Goal: Check status

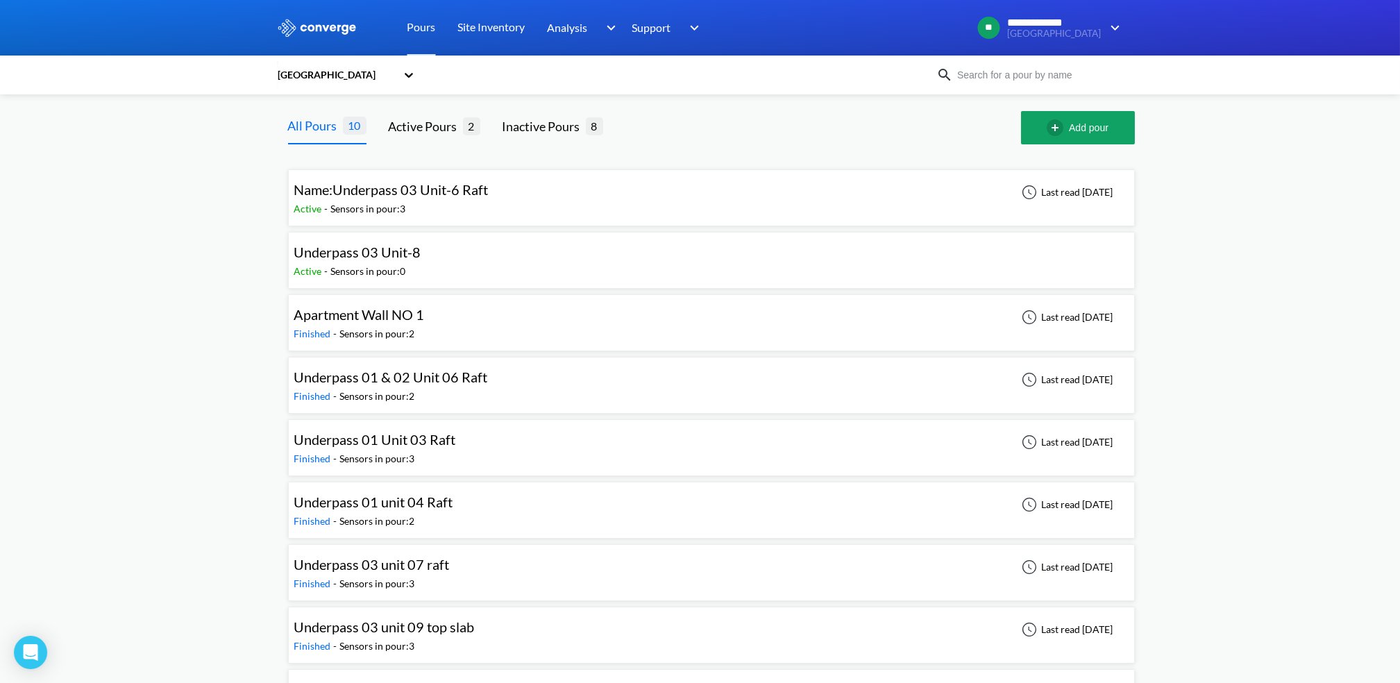
click at [469, 207] on div "Active - Sensors in pour: 3" at bounding box center [394, 208] width 201 height 15
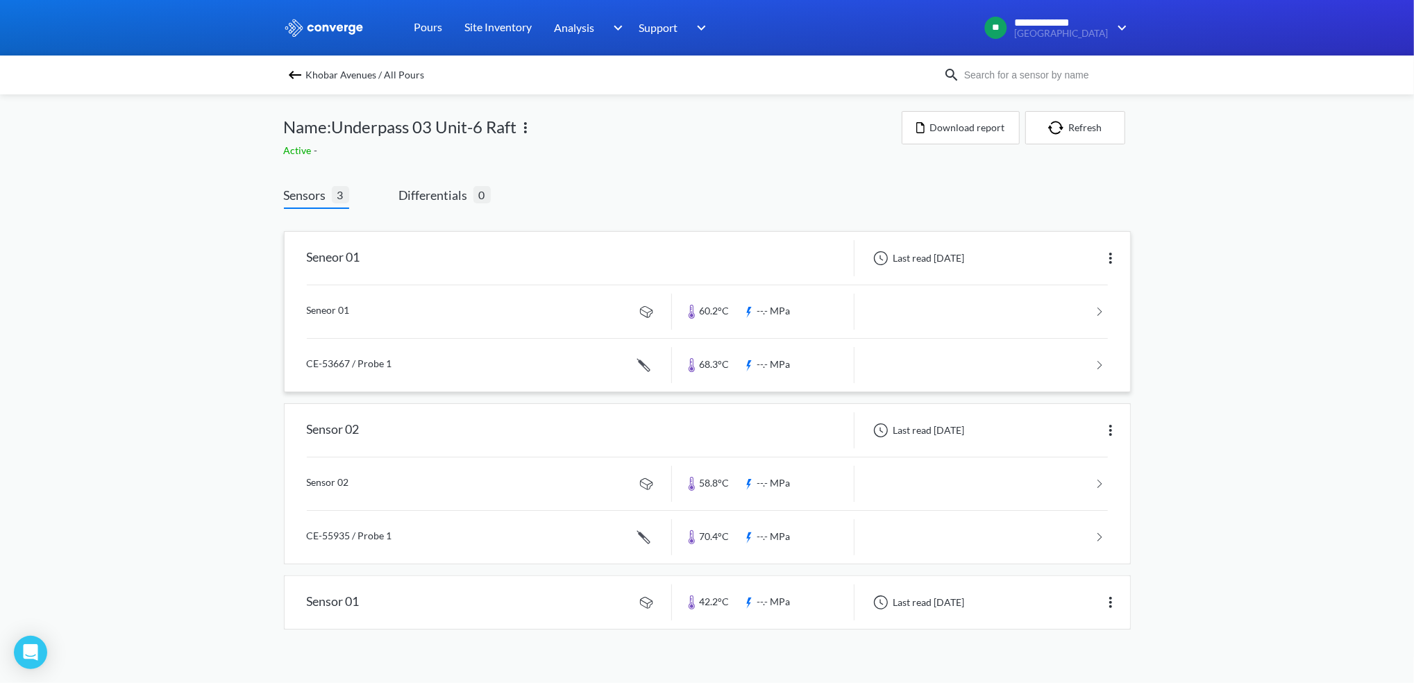
click at [892, 255] on div "Last read [DATE]" at bounding box center [916, 258] width 103 height 17
click at [969, 253] on div "Last read [DATE]" at bounding box center [916, 258] width 103 height 17
drag, startPoint x: 982, startPoint y: 253, endPoint x: 976, endPoint y: 260, distance: 8.8
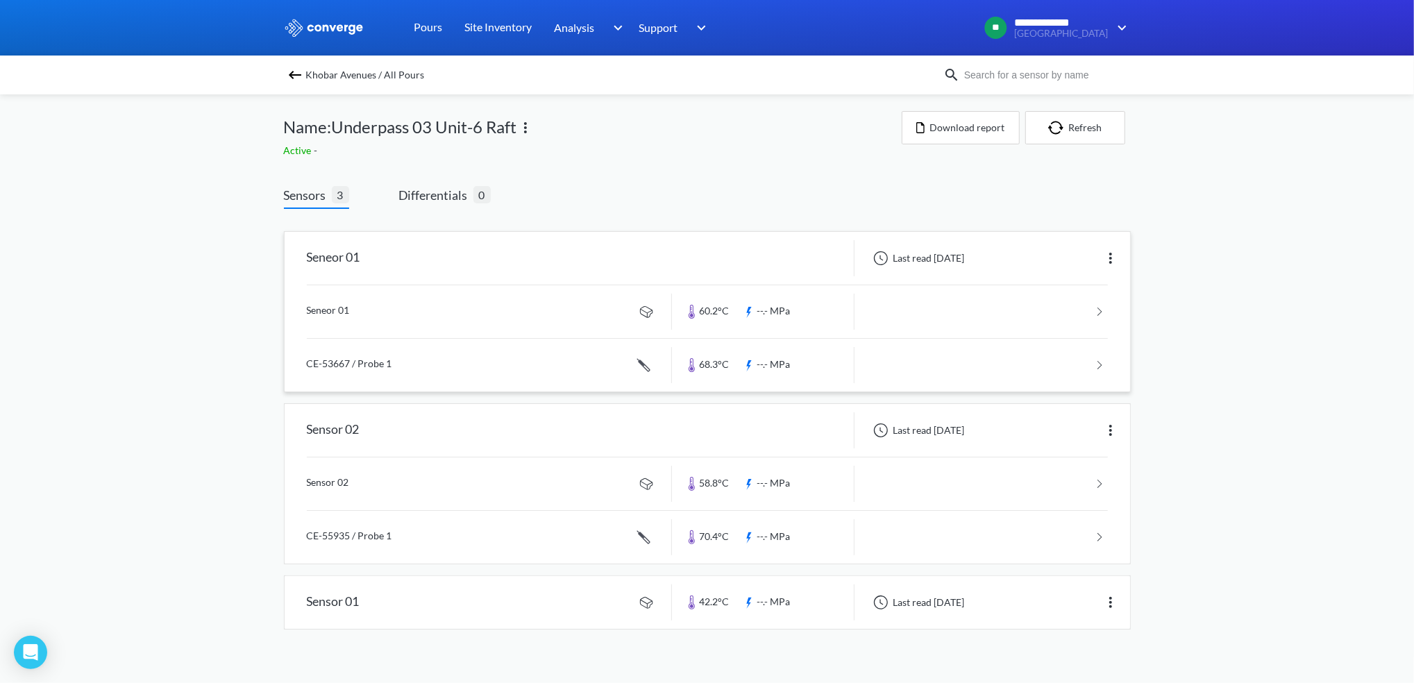
click at [976, 260] on div "Last read [DATE]" at bounding box center [992, 258] width 276 height 36
drag, startPoint x: 976, startPoint y: 260, endPoint x: 923, endPoint y: 252, distance: 53.3
click at [923, 252] on div "Last read [DATE]" at bounding box center [916, 258] width 103 height 17
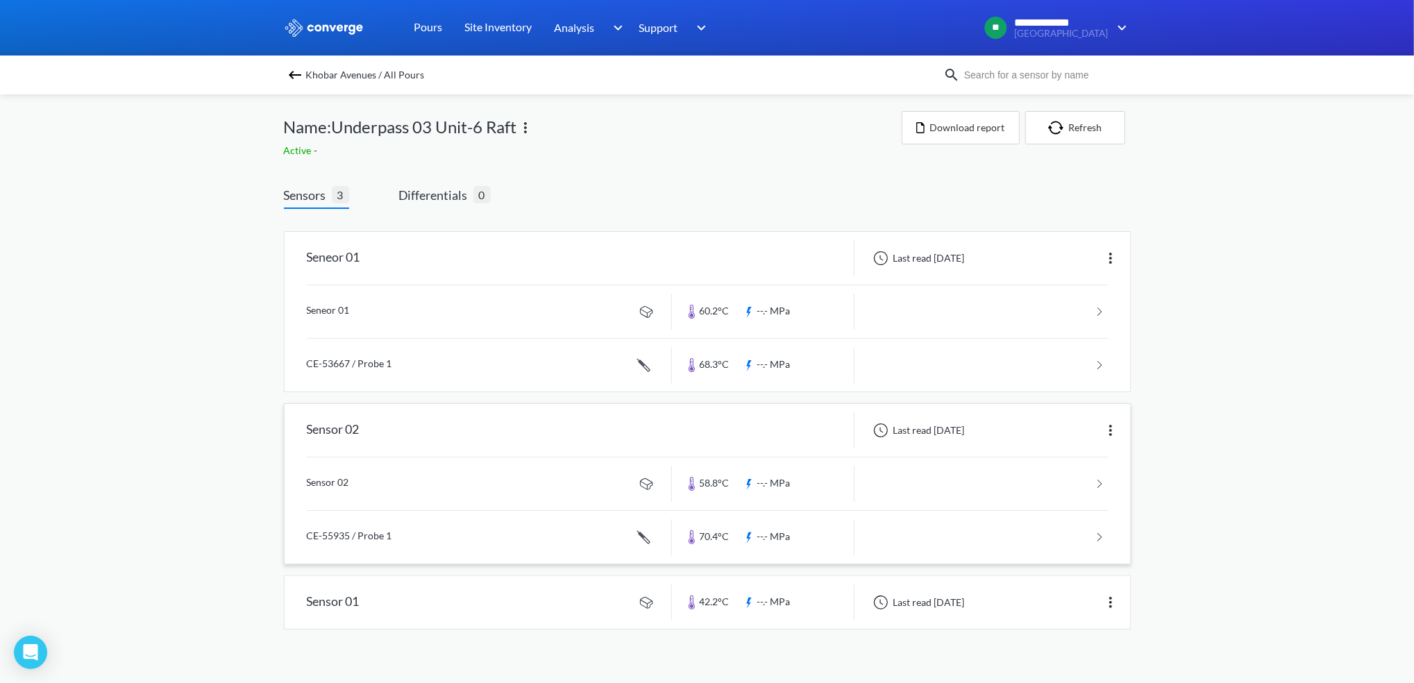
click at [895, 414] on div "Last read [DATE]" at bounding box center [992, 430] width 276 height 36
click at [912, 428] on div "Last read [DATE]" at bounding box center [916, 430] width 103 height 17
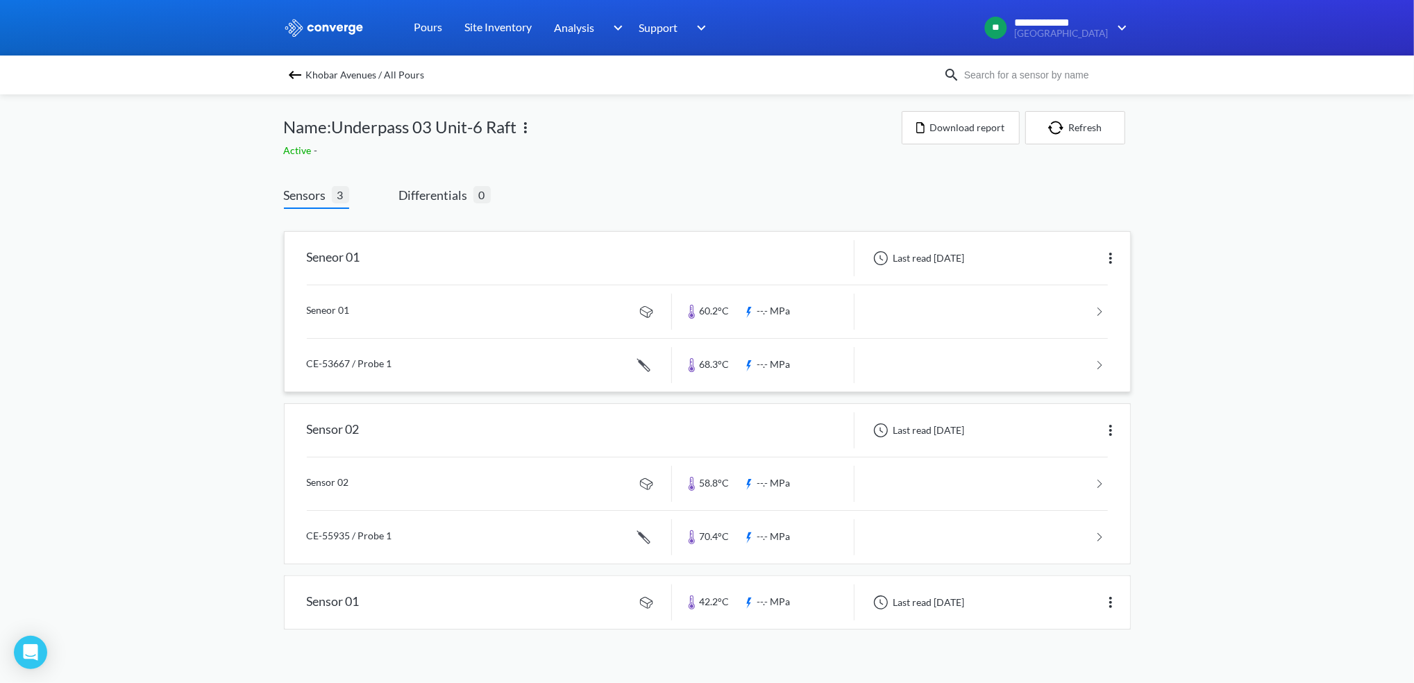
drag, startPoint x: 912, startPoint y: 428, endPoint x: 927, endPoint y: 254, distance: 174.9
click at [927, 254] on div "Last read [DATE]" at bounding box center [916, 258] width 103 height 17
click at [922, 428] on div "Last read [DATE]" at bounding box center [916, 430] width 103 height 17
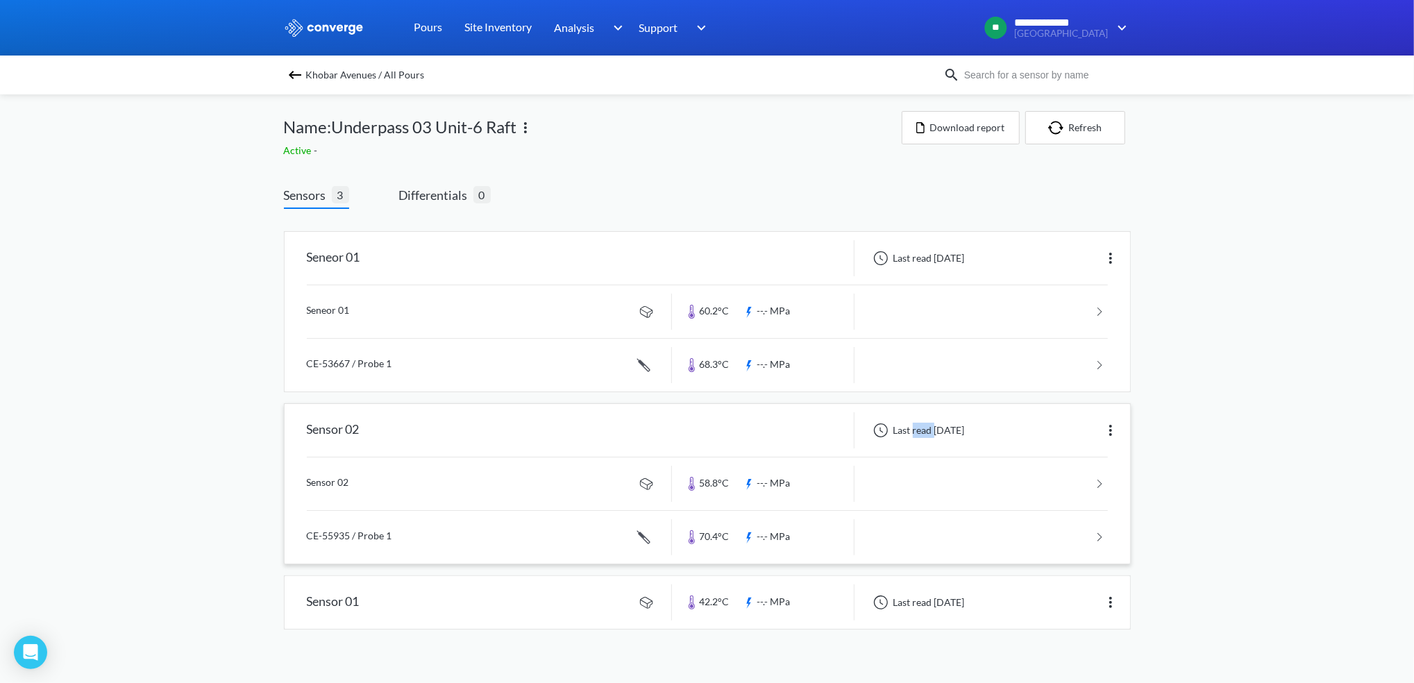
click at [922, 428] on div "Last read [DATE]" at bounding box center [916, 430] width 103 height 17
drag, startPoint x: 922, startPoint y: 428, endPoint x: 926, endPoint y: 261, distance: 166.6
click at [926, 261] on div "Last read [DATE]" at bounding box center [916, 258] width 103 height 17
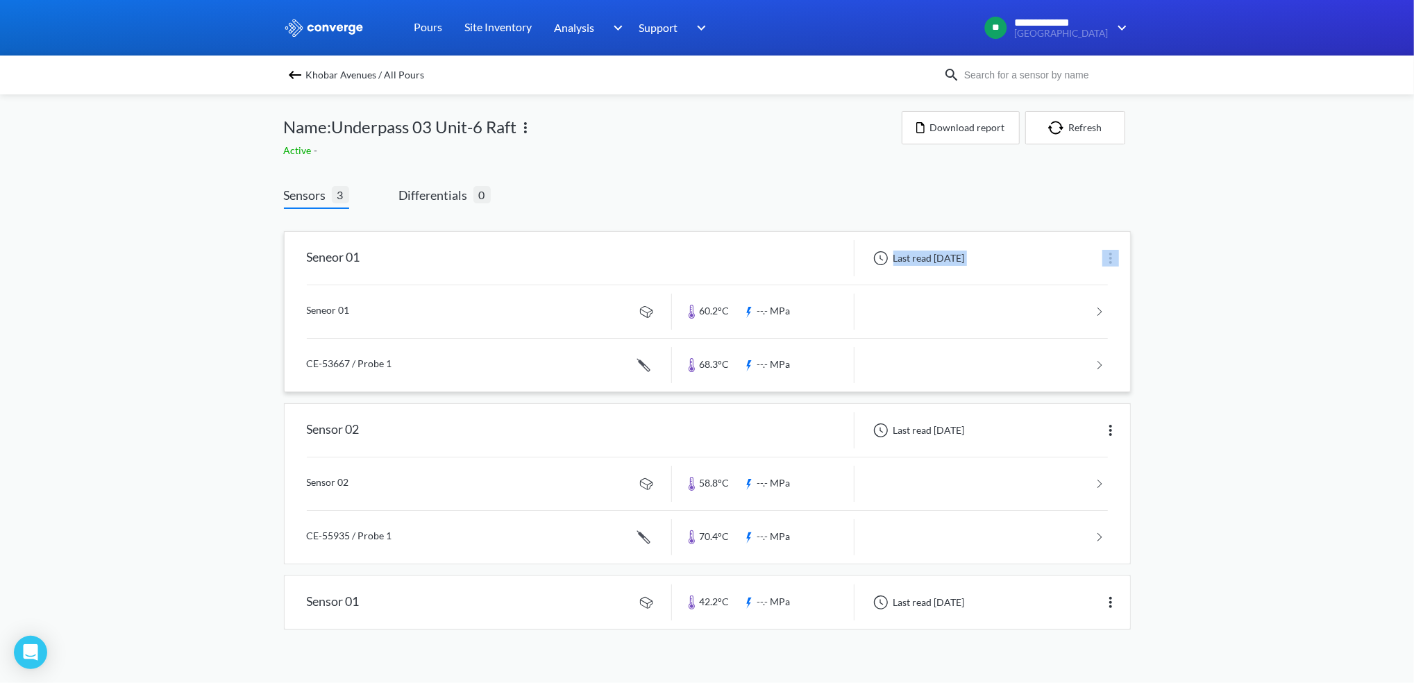
click at [926, 261] on div "Last read [DATE]" at bounding box center [916, 258] width 103 height 17
click at [923, 431] on div "Last read [DATE]" at bounding box center [916, 430] width 103 height 17
drag, startPoint x: 923, startPoint y: 431, endPoint x: 922, endPoint y: 257, distance: 174.2
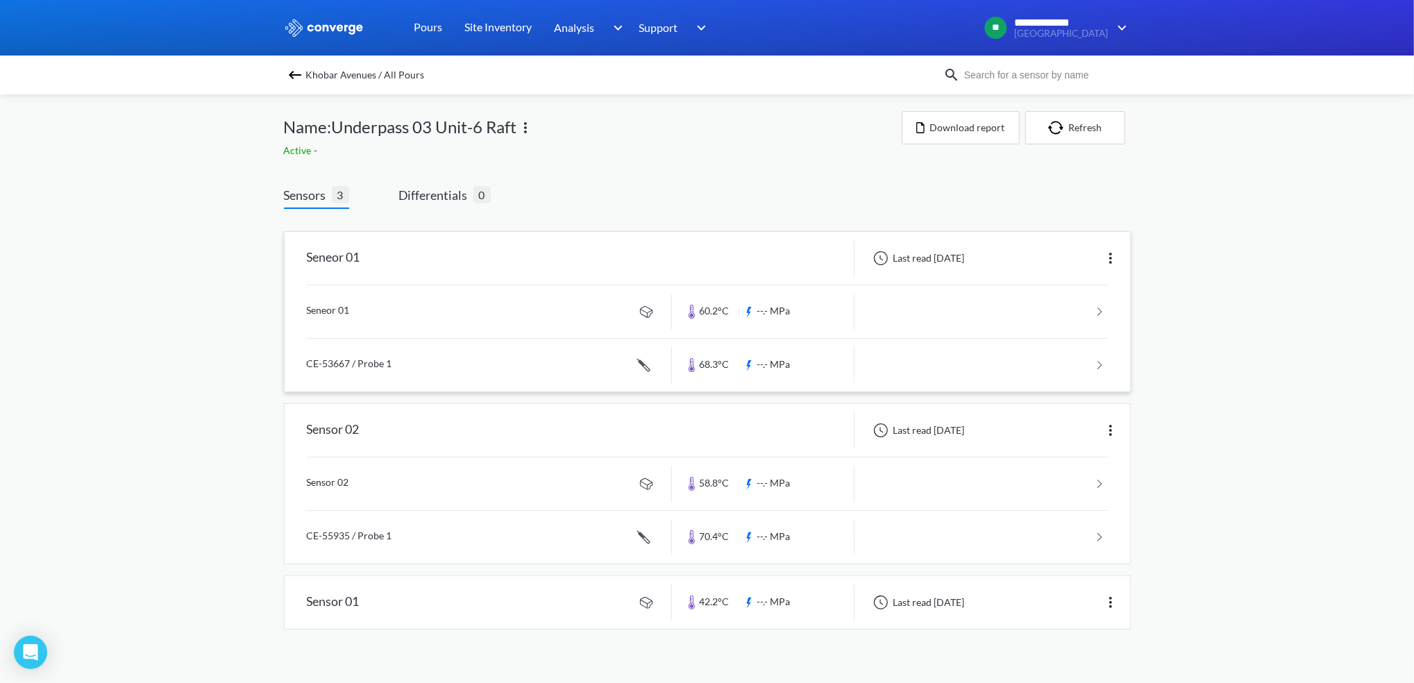
click at [922, 257] on div "Last read [DATE]" at bounding box center [916, 258] width 103 height 17
click at [933, 431] on div "Last read [DATE]" at bounding box center [916, 430] width 103 height 17
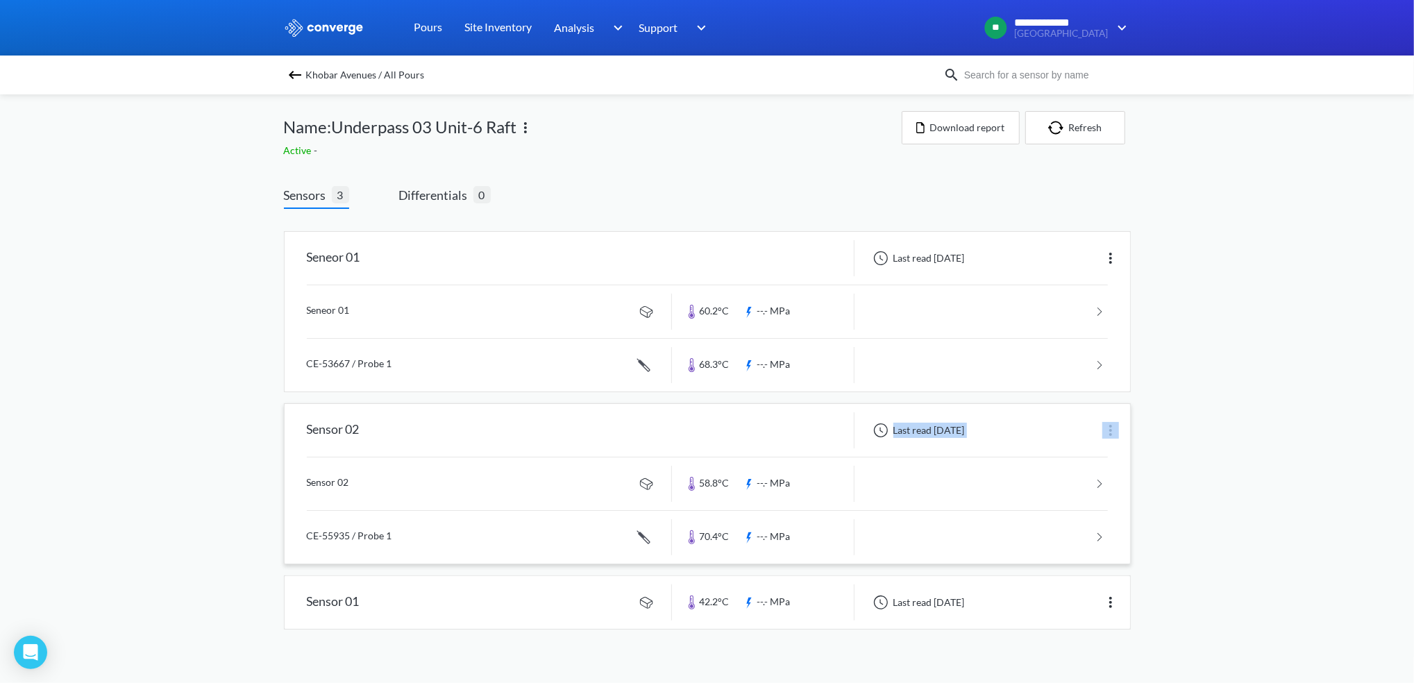
click at [933, 431] on div "Last read [DATE]" at bounding box center [916, 430] width 103 height 17
drag, startPoint x: 933, startPoint y: 431, endPoint x: 937, endPoint y: 257, distance: 174.2
click at [937, 257] on div "Last read [DATE]" at bounding box center [916, 258] width 103 height 17
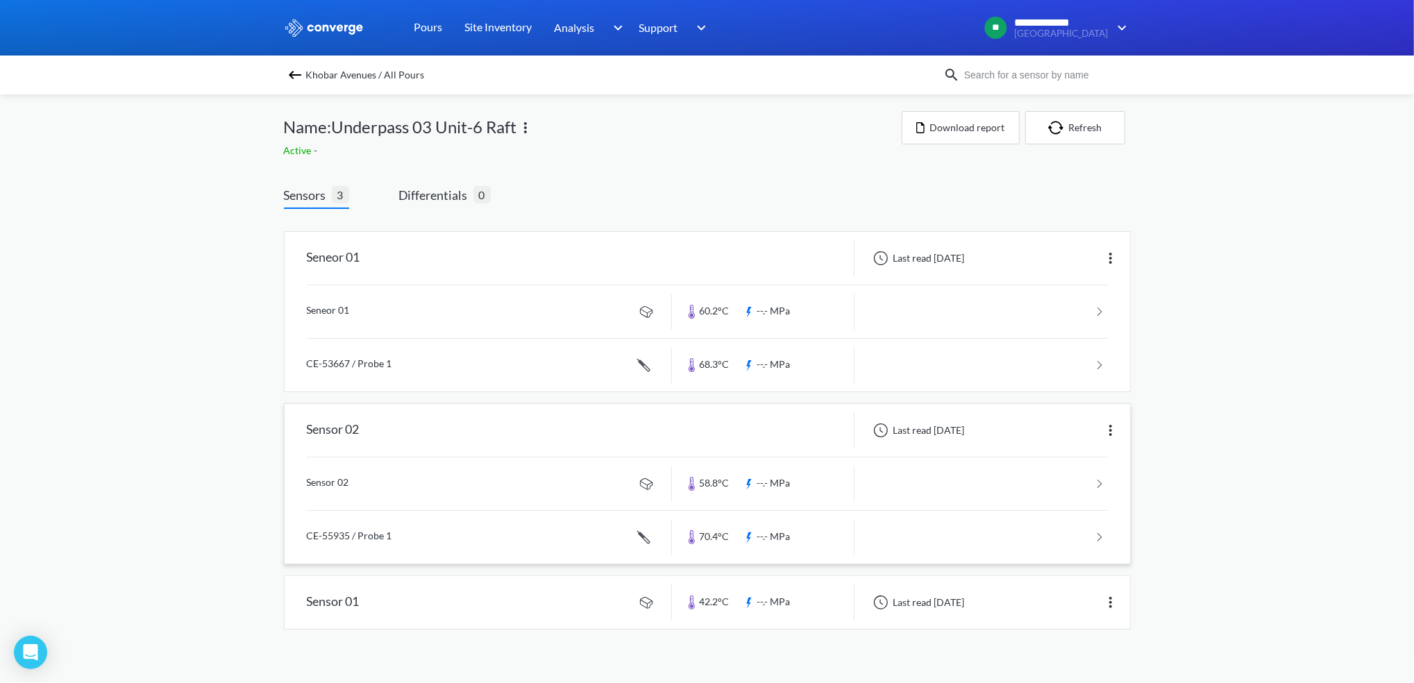
click at [936, 429] on div "Last read [DATE]" at bounding box center [916, 430] width 103 height 17
drag, startPoint x: 936, startPoint y: 429, endPoint x: 938, endPoint y: 257, distance: 172.1
click at [938, 257] on div "Last read [DATE]" at bounding box center [916, 258] width 103 height 17
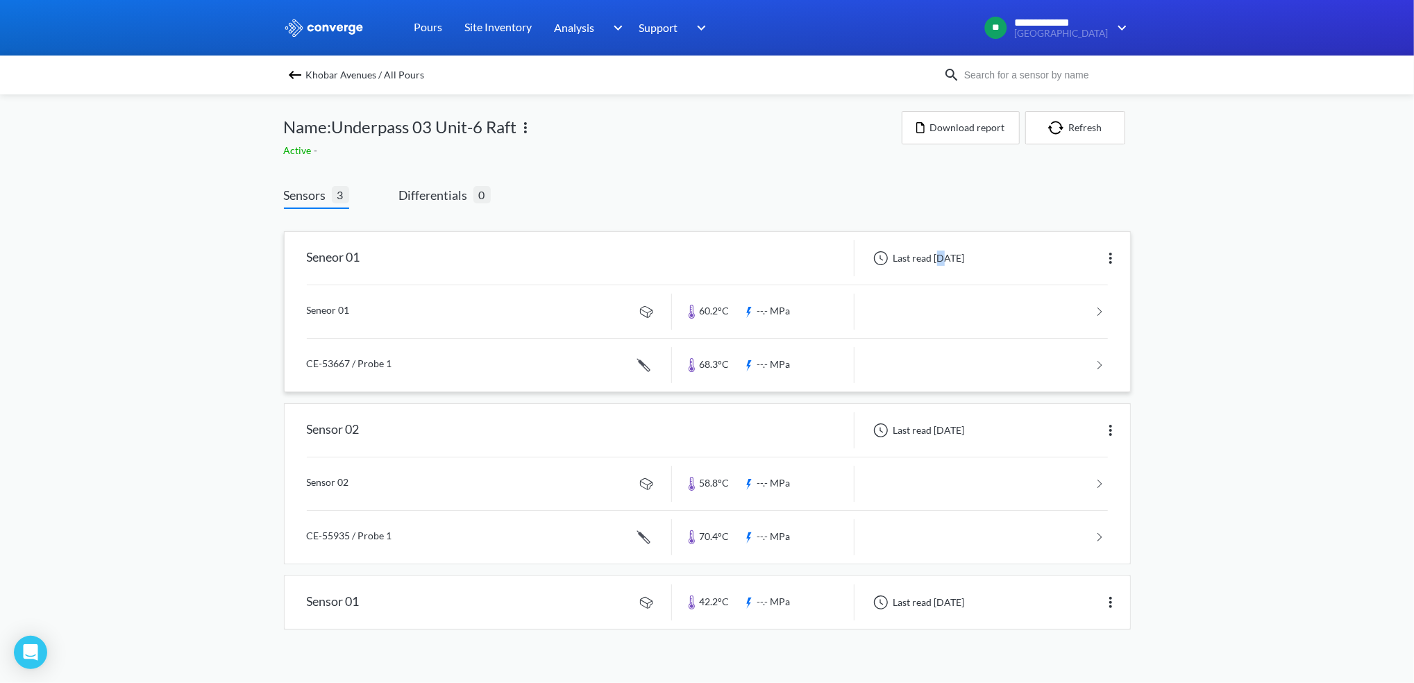
click at [938, 257] on div "Last read [DATE]" at bounding box center [916, 258] width 103 height 17
drag, startPoint x: 938, startPoint y: 257, endPoint x: 915, endPoint y: 239, distance: 29.2
click at [915, 239] on div "Seneor 01 Last read [DATE]" at bounding box center [707, 258] width 845 height 53
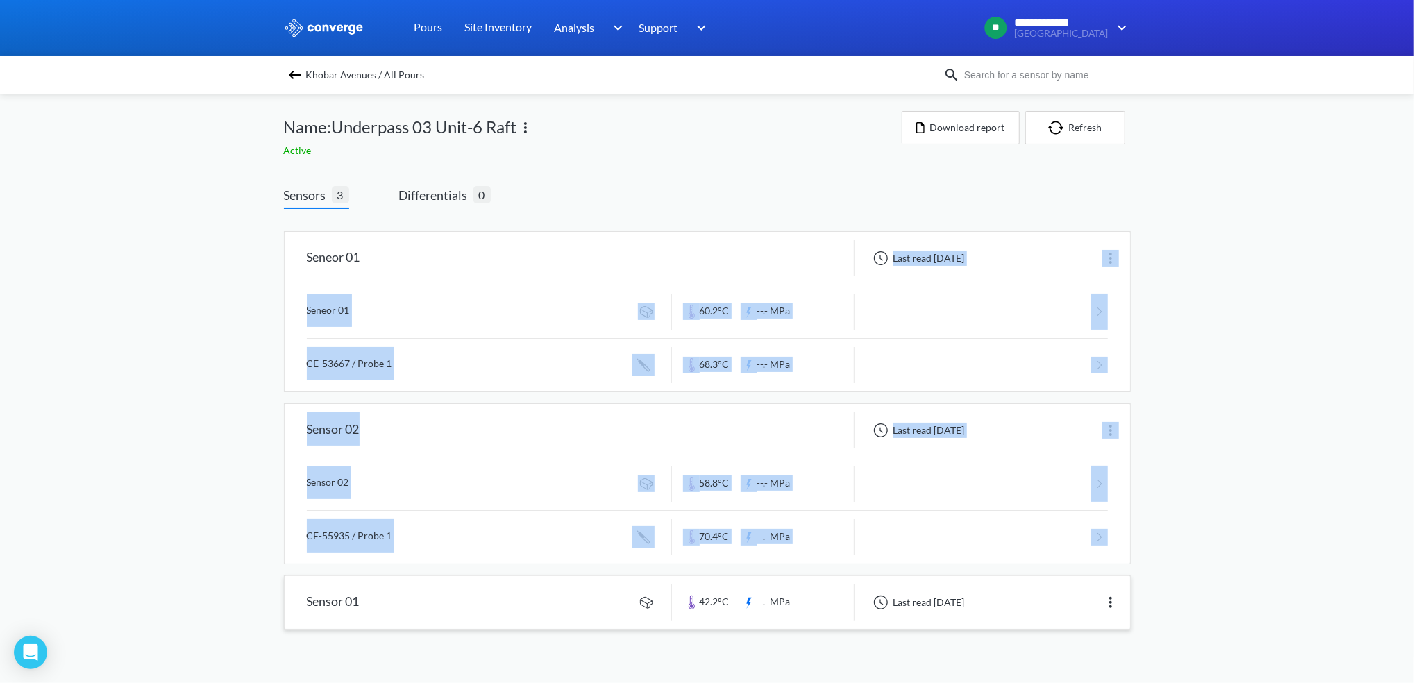
drag, startPoint x: 894, startPoint y: 256, endPoint x: 965, endPoint y: 596, distance: 347.4
click at [965, 596] on div "Seneor 01 Last read [DATE] Seneor 01 60.2°C --.- MPa CE-53667 / Probe 1 68.3°C …" at bounding box center [707, 424] width 847 height 409
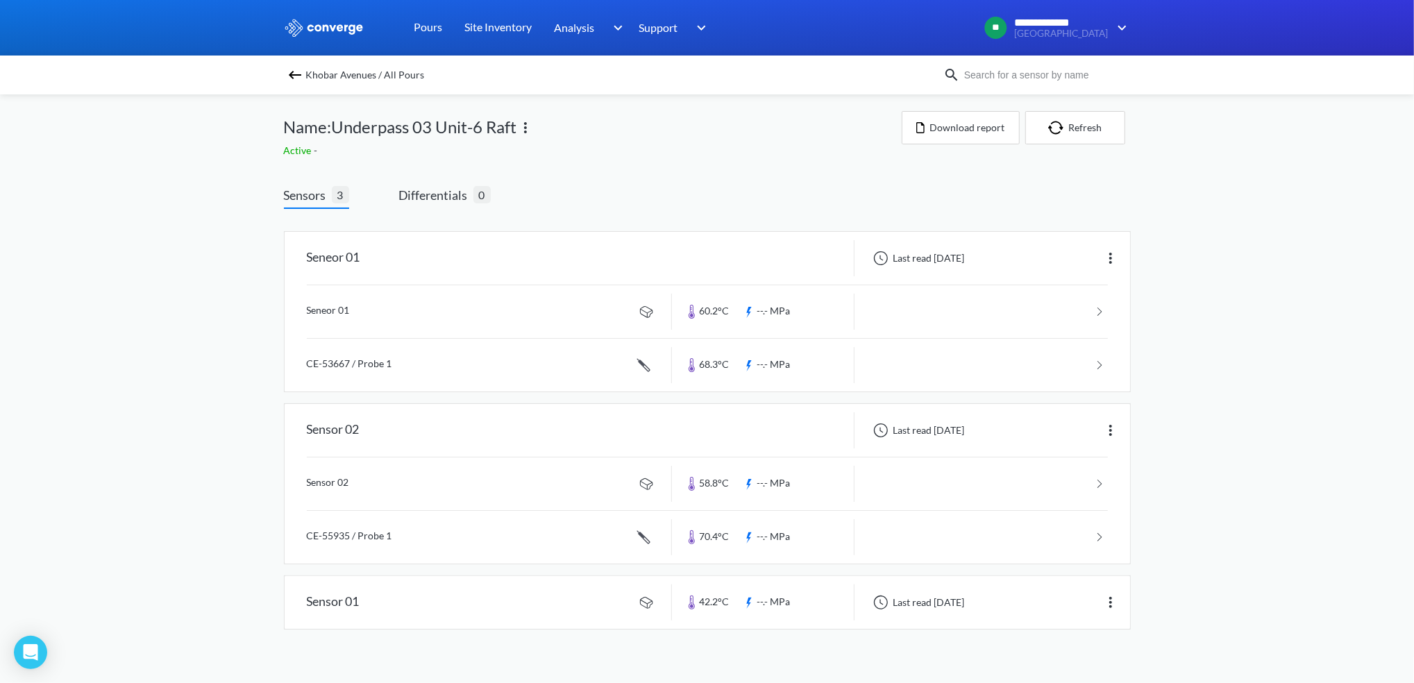
click at [871, 229] on div "Seneor 01 Last read [DATE] Seneor 01 60.2°C --.- MPa CE-53667 / Probe 1 68.3°C …" at bounding box center [707, 424] width 847 height 409
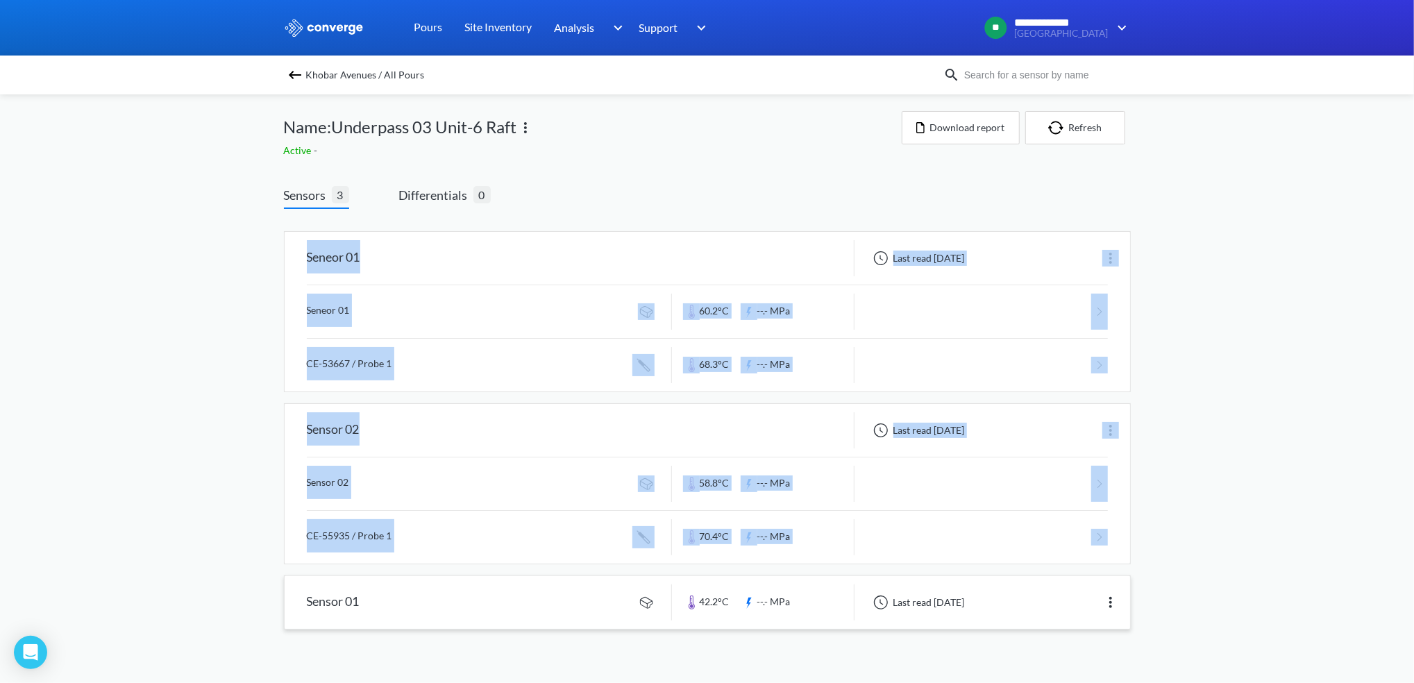
drag, startPoint x: 306, startPoint y: 253, endPoint x: 962, endPoint y: 602, distance: 742.7
click at [962, 602] on div "Seneor 01 Last read [DATE] Seneor 01 60.2°C --.- MPa CE-53667 / Probe 1 68.3°C …" at bounding box center [707, 424] width 847 height 409
click at [608, 518] on link at bounding box center [707, 537] width 801 height 53
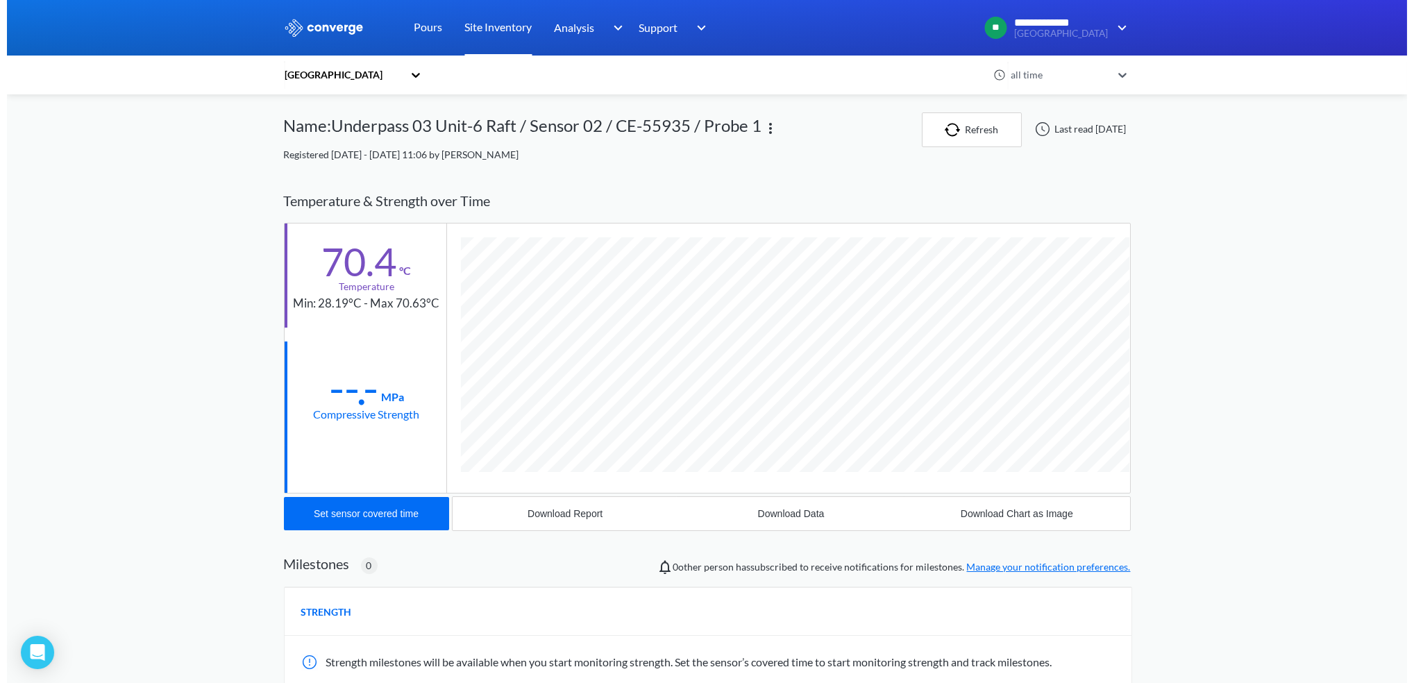
scroll to position [759, 847]
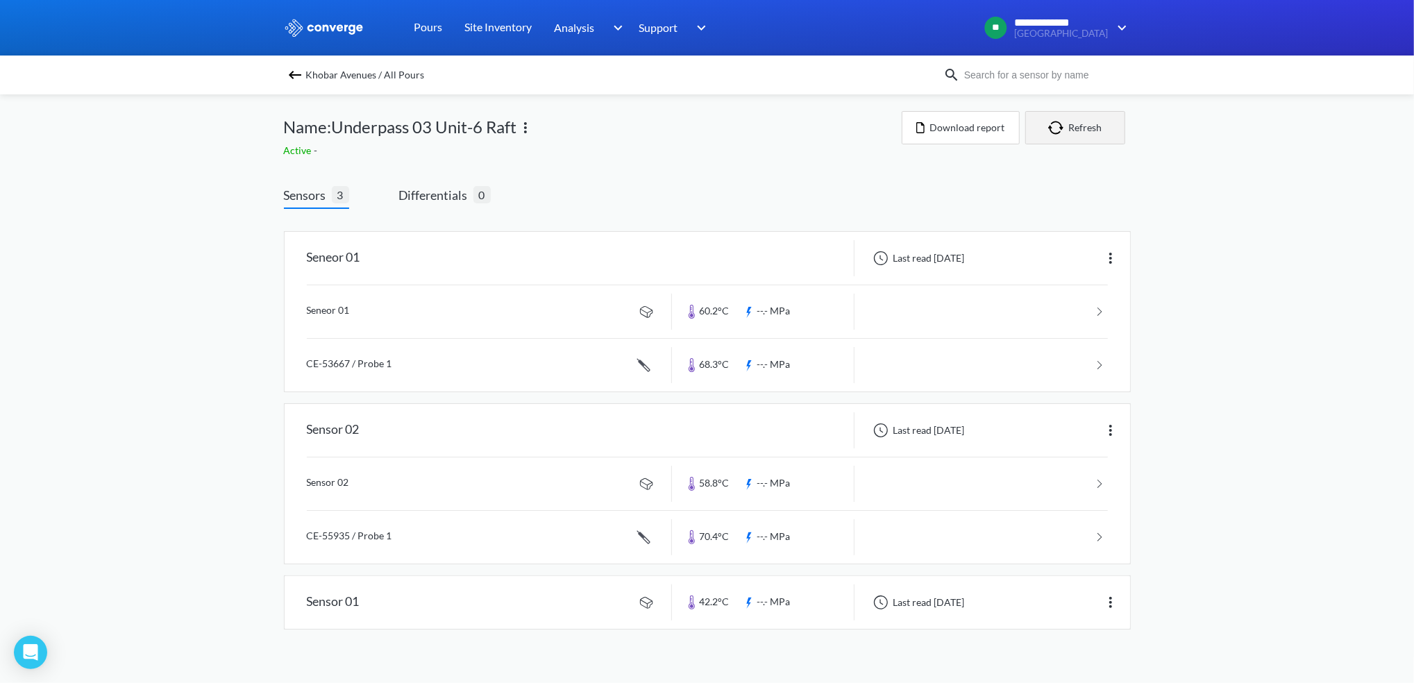
click at [1086, 129] on button "Refresh" at bounding box center [1075, 127] width 100 height 33
drag, startPoint x: 1095, startPoint y: 69, endPoint x: 1224, endPoint y: 163, distance: 159.4
click at [1224, 163] on div "**********" at bounding box center [707, 328] width 1414 height 657
drag, startPoint x: 1224, startPoint y: 163, endPoint x: 859, endPoint y: 180, distance: 365.5
click at [859, 180] on div "Sensors 3 Differentials 0 Seneor 01 Last read [DATE] Seneor 01 60.2°C --.- MPa …" at bounding box center [707, 411] width 847 height 492
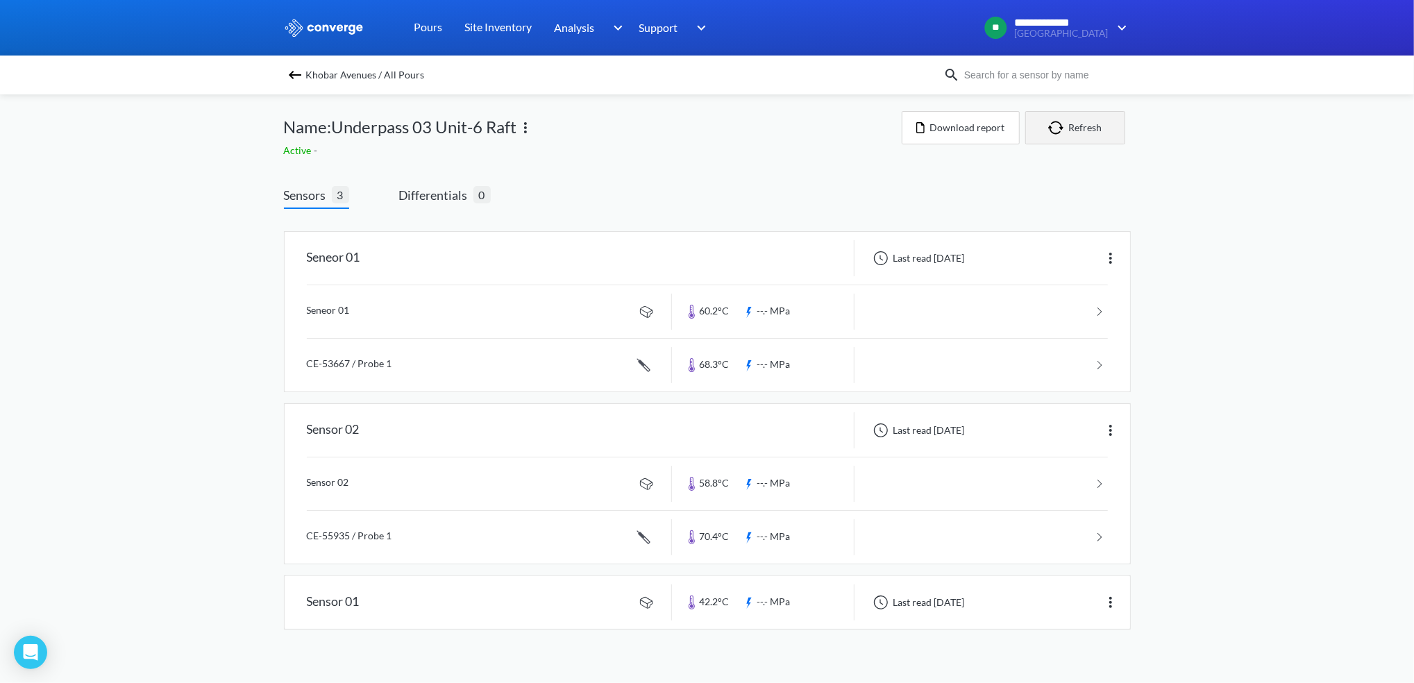
click at [1079, 131] on button "Refresh" at bounding box center [1075, 127] width 100 height 33
click at [1055, 130] on img "button" at bounding box center [1058, 128] width 21 height 14
drag, startPoint x: 1041, startPoint y: 130, endPoint x: 963, endPoint y: 162, distance: 84.4
click at [963, 162] on div "Khobar Avenues / All Pours Name:Underpass 03 Unit-6 Raft Active - Download repo…" at bounding box center [707, 375] width 847 height 563
drag, startPoint x: 963, startPoint y: 162, endPoint x: 1072, endPoint y: 133, distance: 112.8
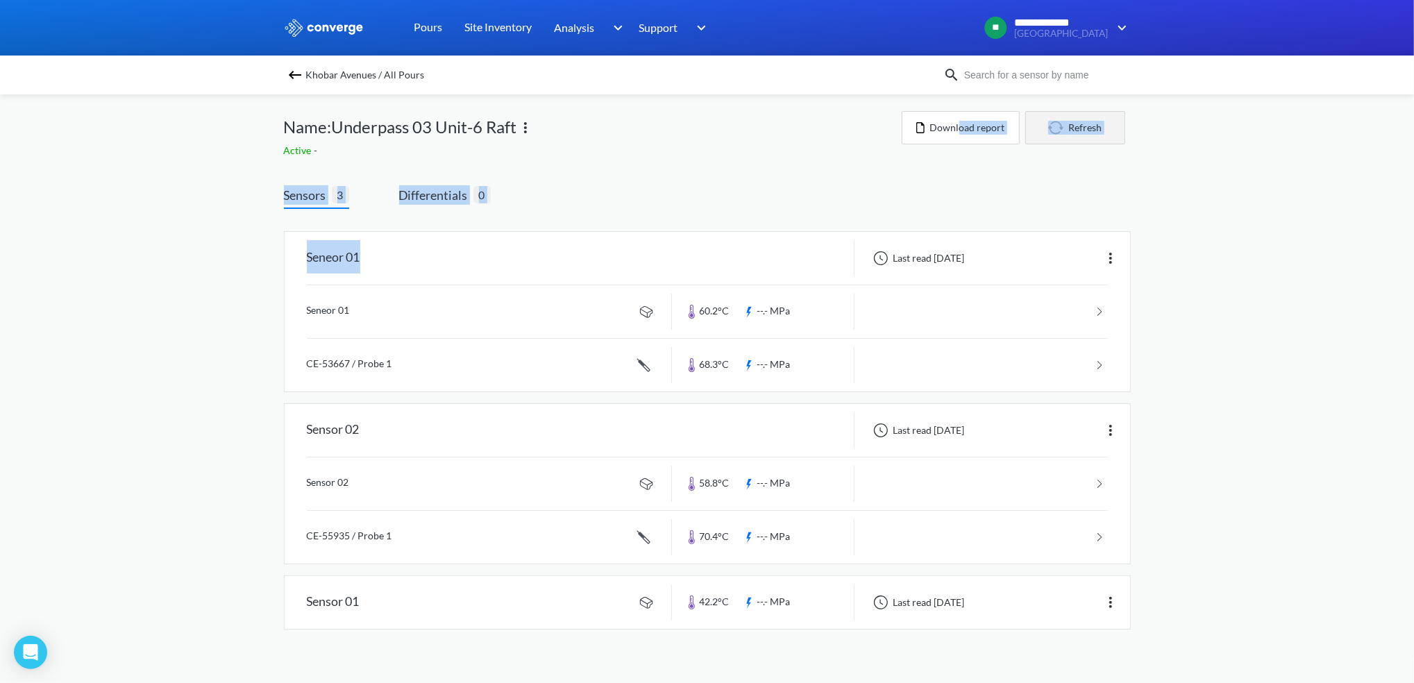
click at [1072, 133] on button "Refresh" at bounding box center [1075, 127] width 100 height 33
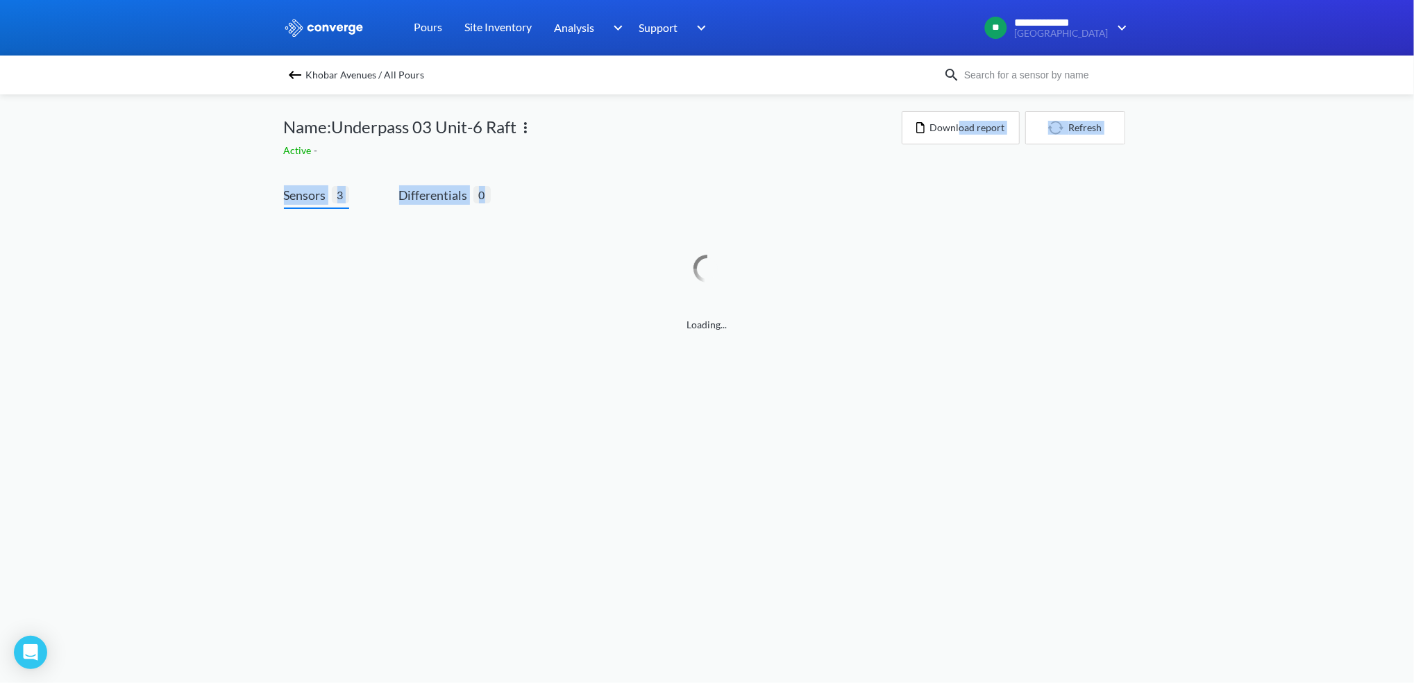
click at [607, 201] on div "Sensors 3 Differentials 0 Loading..." at bounding box center [707, 272] width 847 height 175
